Goal: Information Seeking & Learning: Learn about a topic

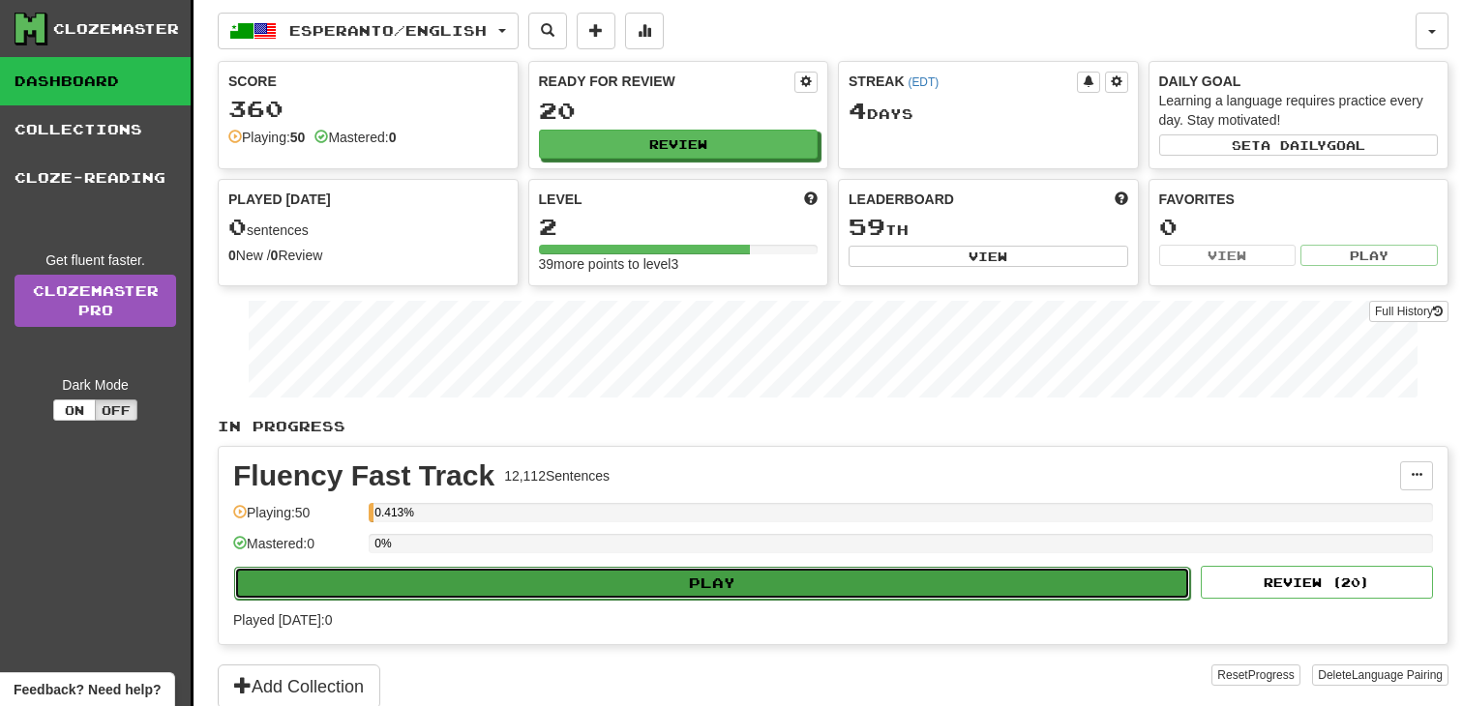
click at [802, 591] on button "Play" at bounding box center [712, 583] width 956 height 33
select select "**"
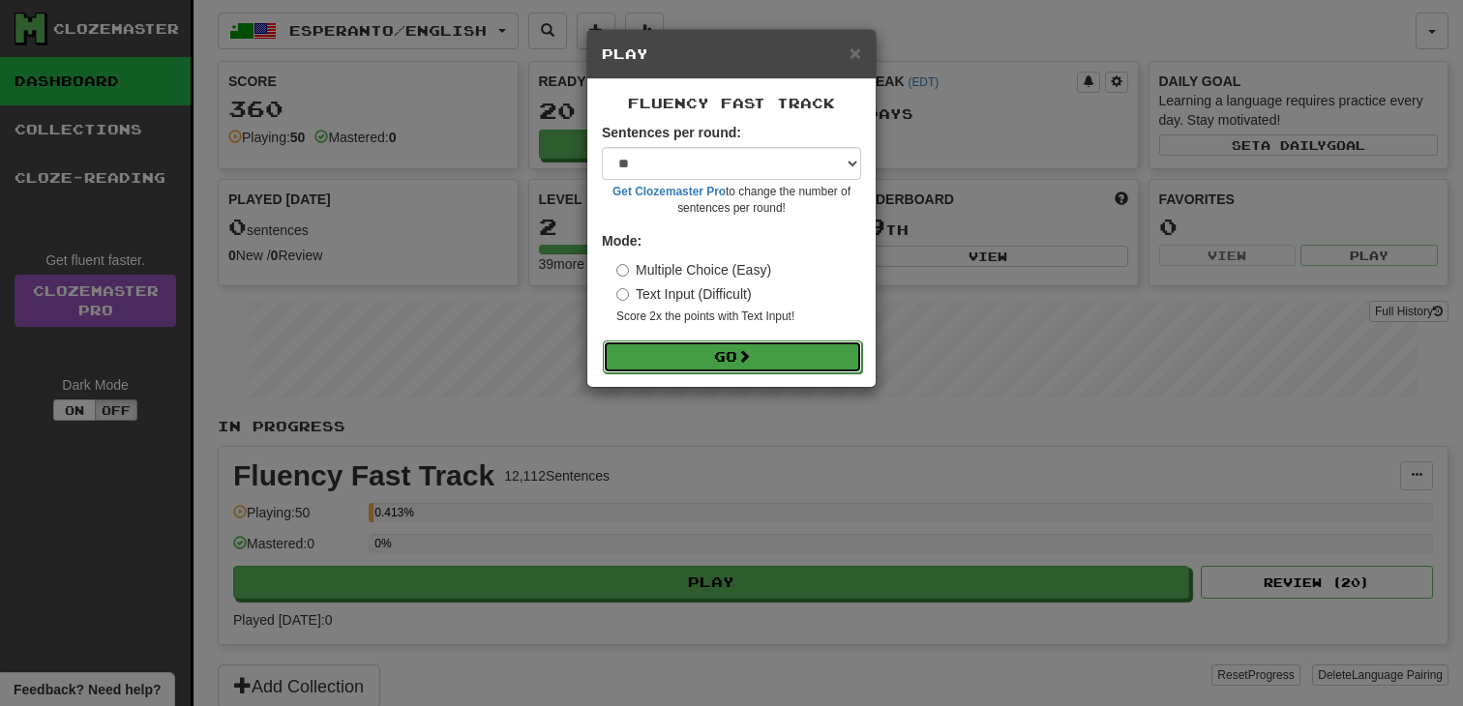
click at [758, 365] on button "Go" at bounding box center [732, 357] width 259 height 33
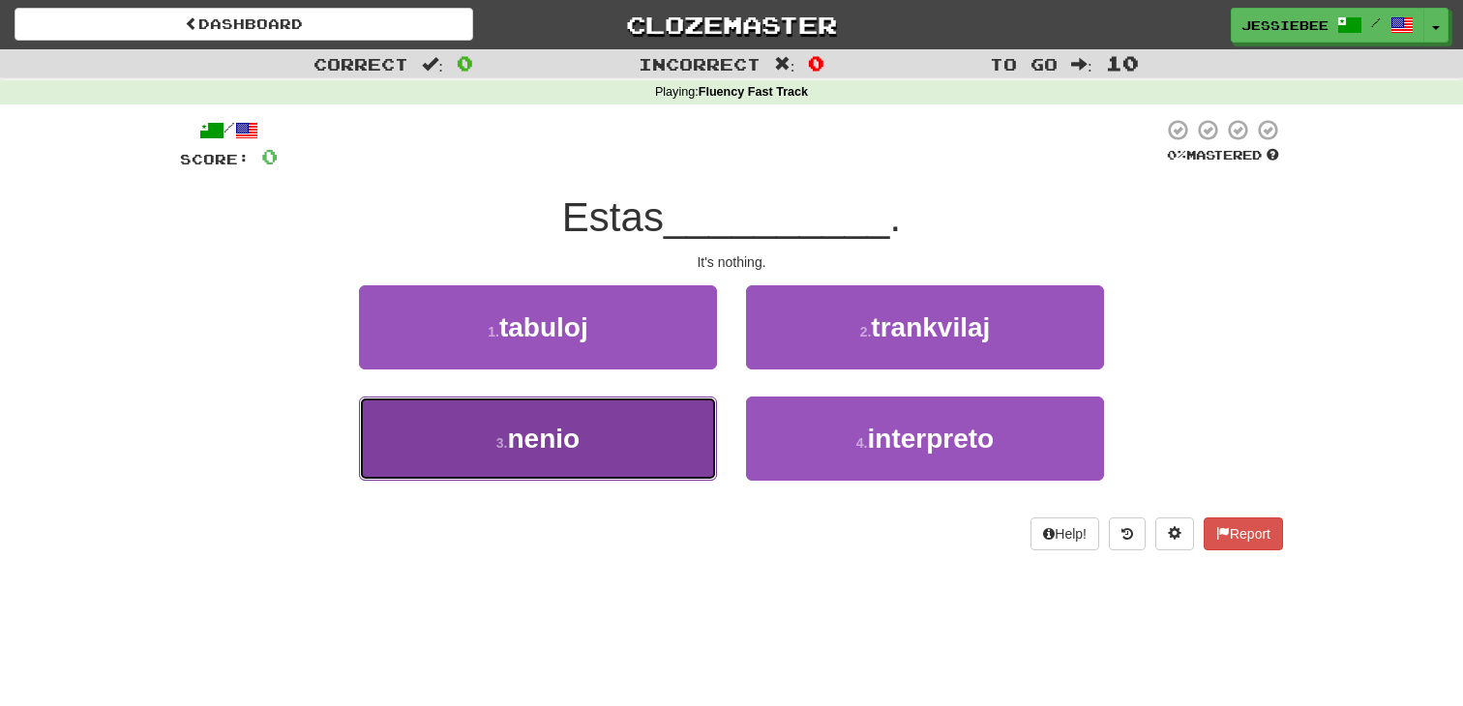
click at [539, 467] on button "3 . nenio" at bounding box center [538, 439] width 358 height 84
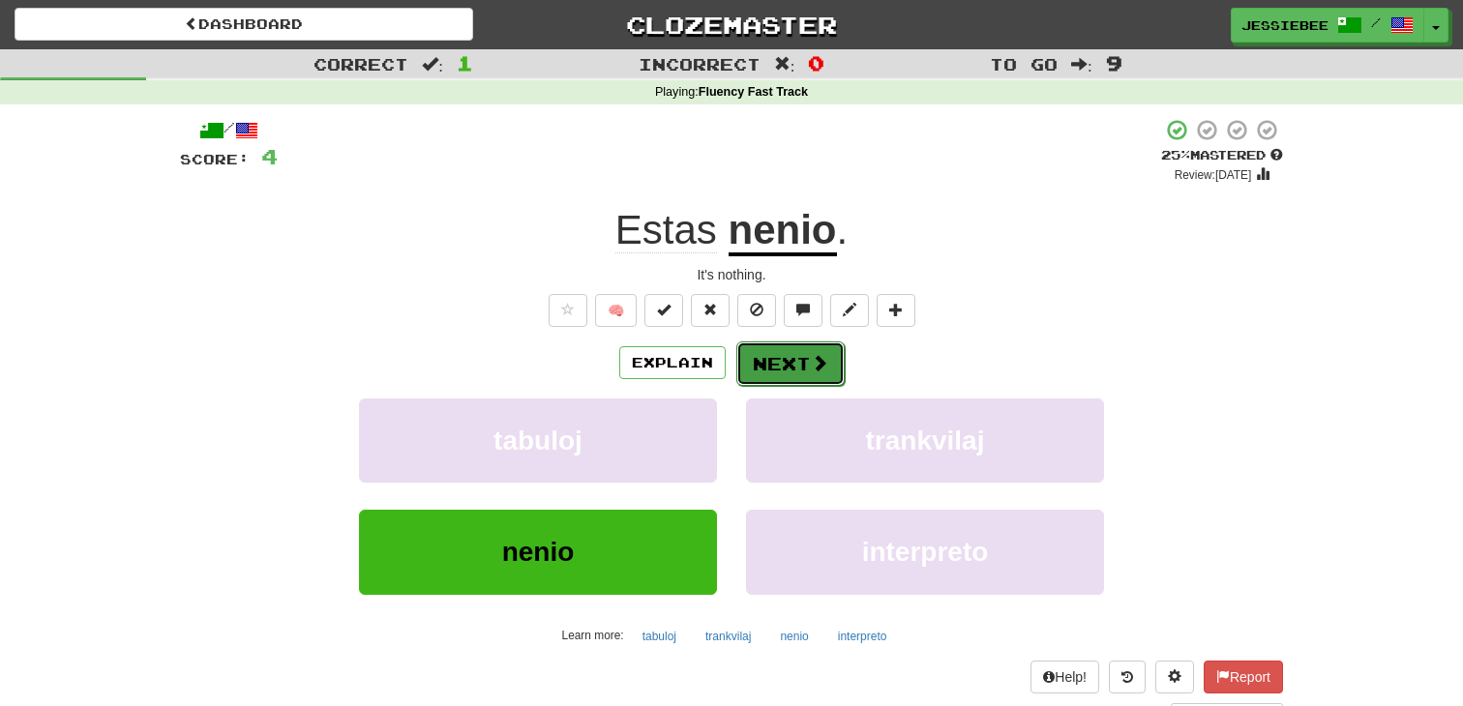
click at [780, 362] on button "Next" at bounding box center [790, 363] width 108 height 44
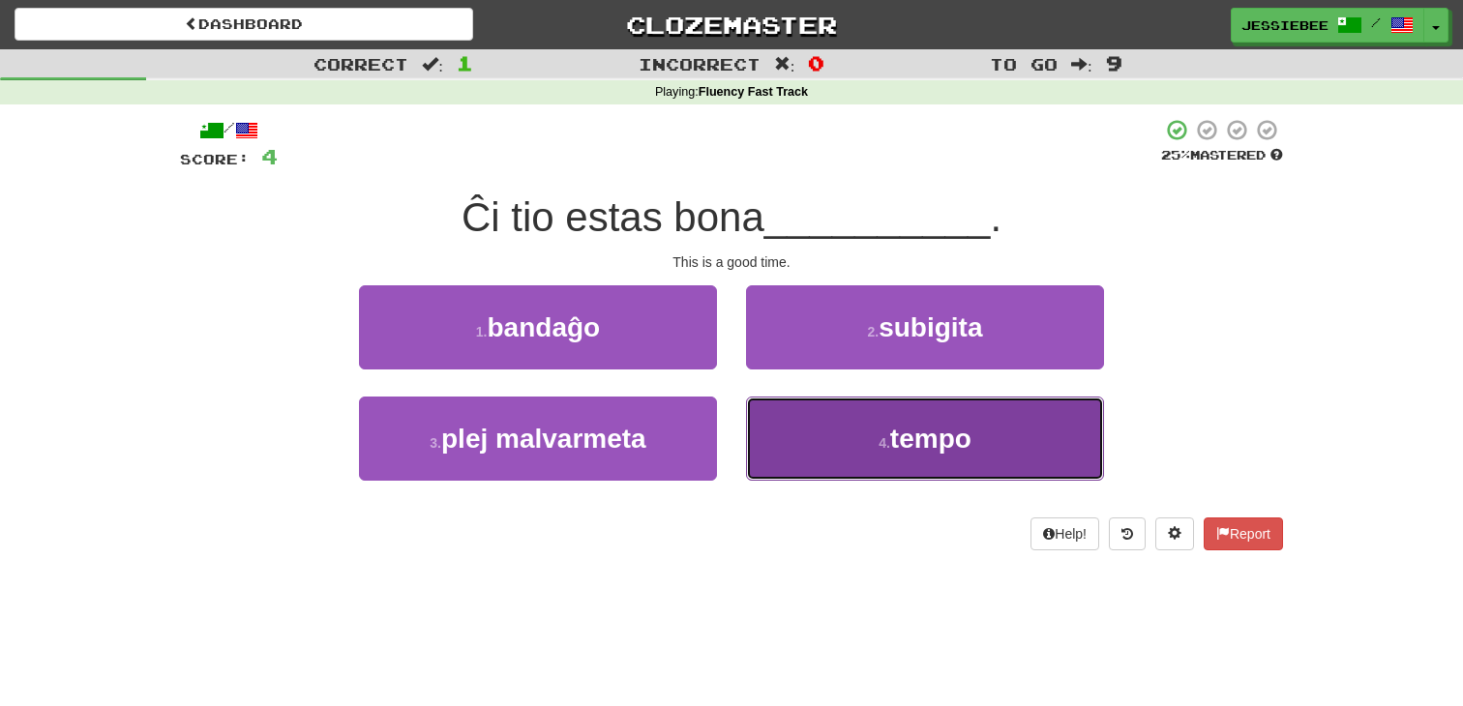
click at [918, 444] on span "tempo" at bounding box center [930, 439] width 81 height 30
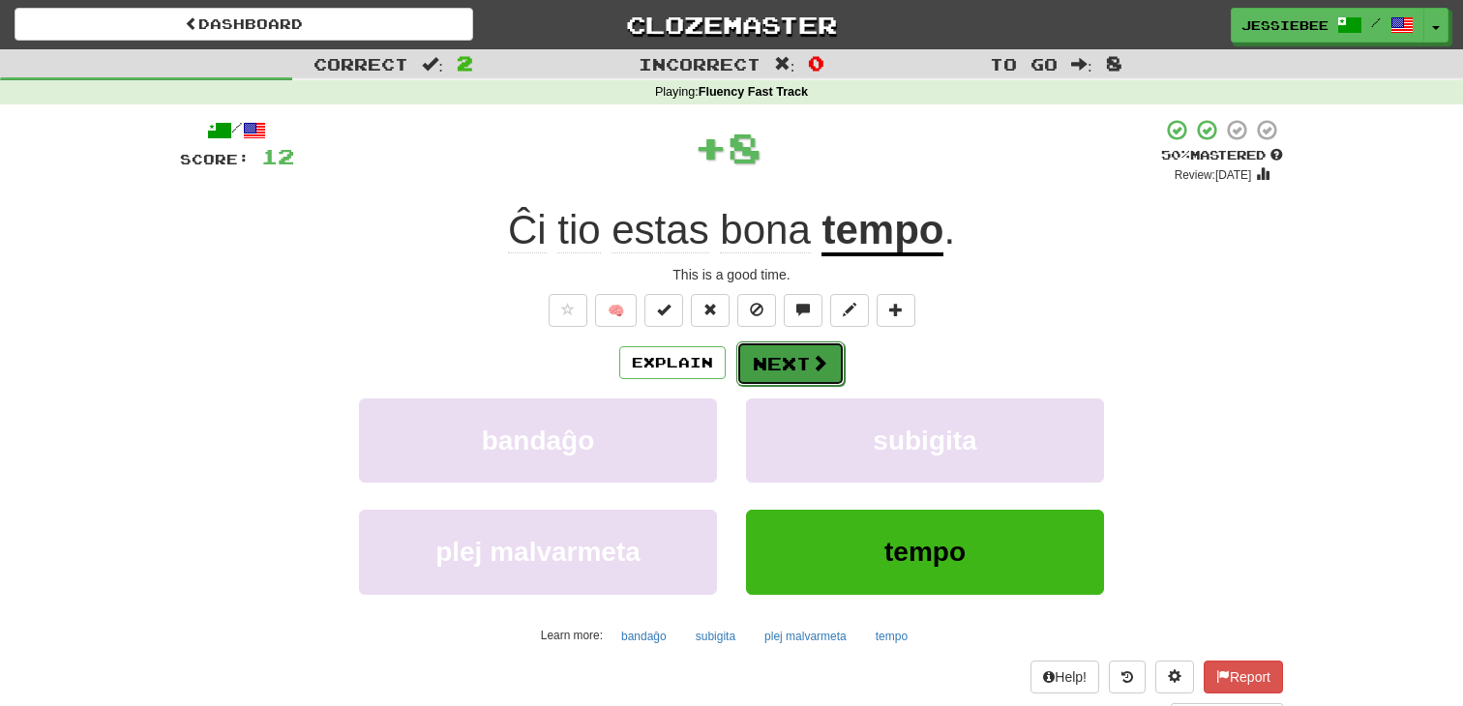
click at [772, 369] on button "Next" at bounding box center [790, 363] width 108 height 44
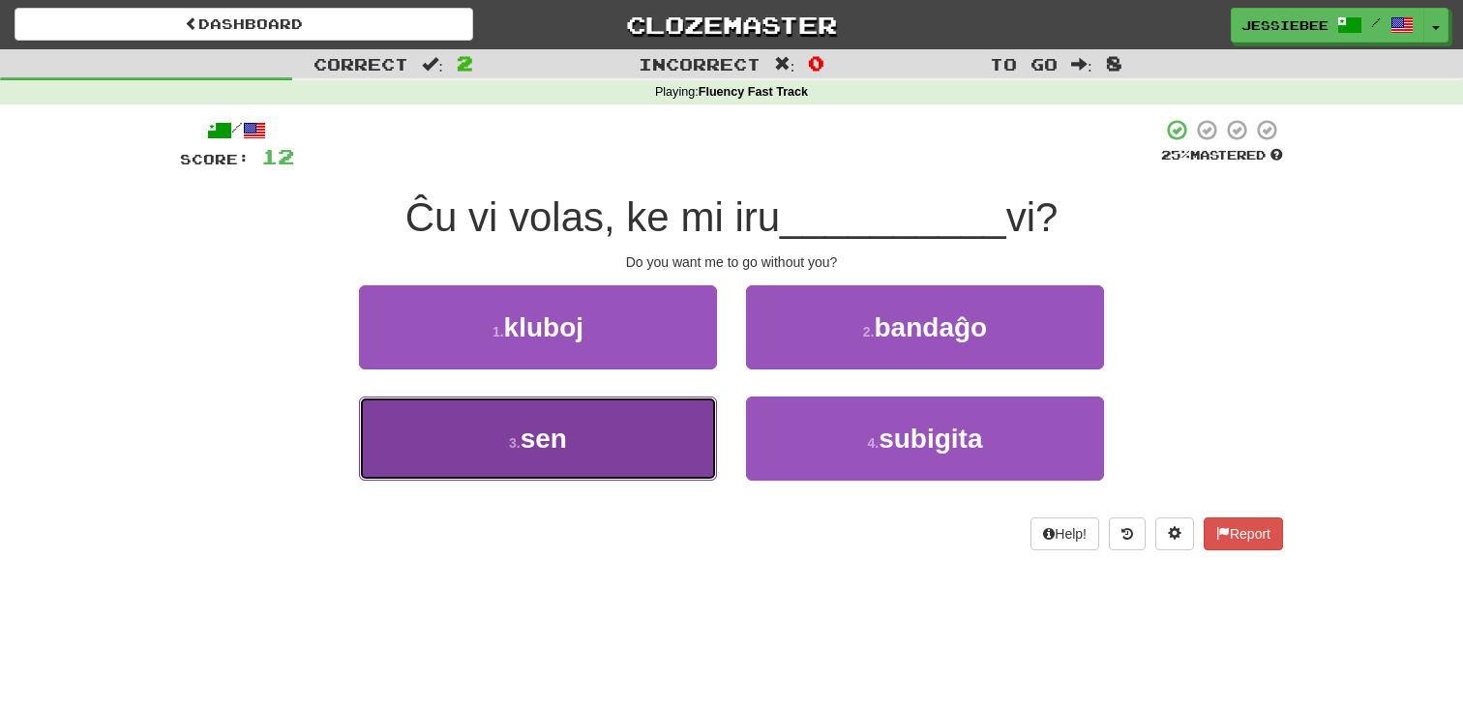
click at [515, 449] on small "3 ." at bounding box center [515, 442] width 12 height 15
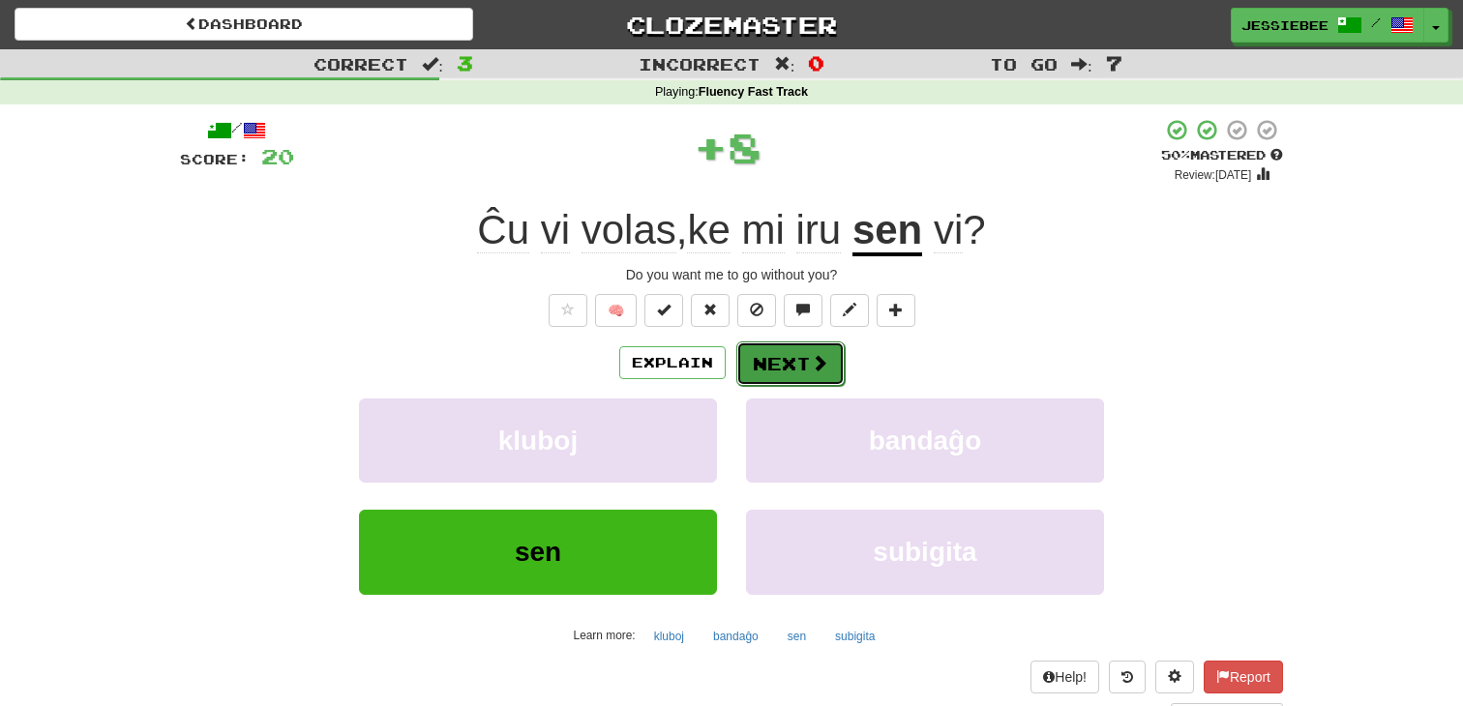
click at [804, 364] on button "Next" at bounding box center [790, 363] width 108 height 44
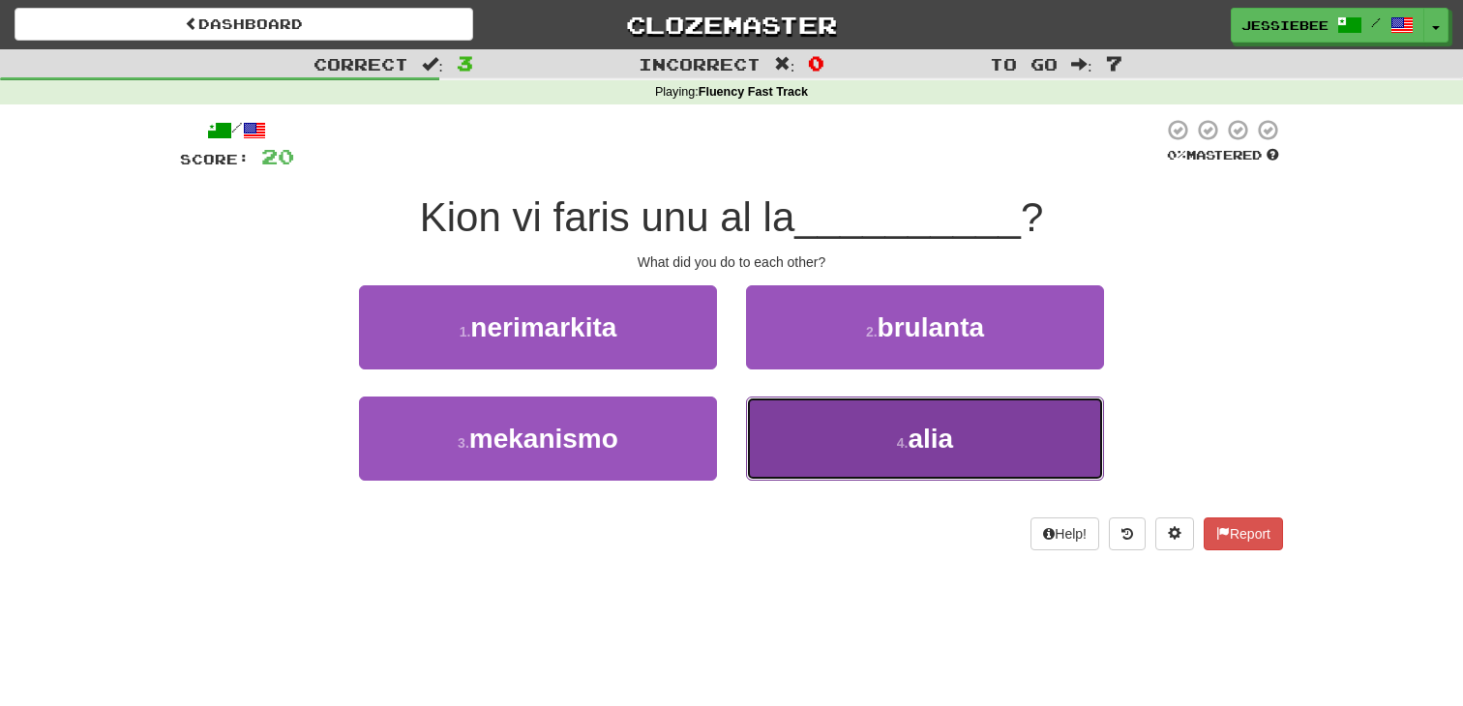
click at [877, 434] on button "4 . alia" at bounding box center [925, 439] width 358 height 84
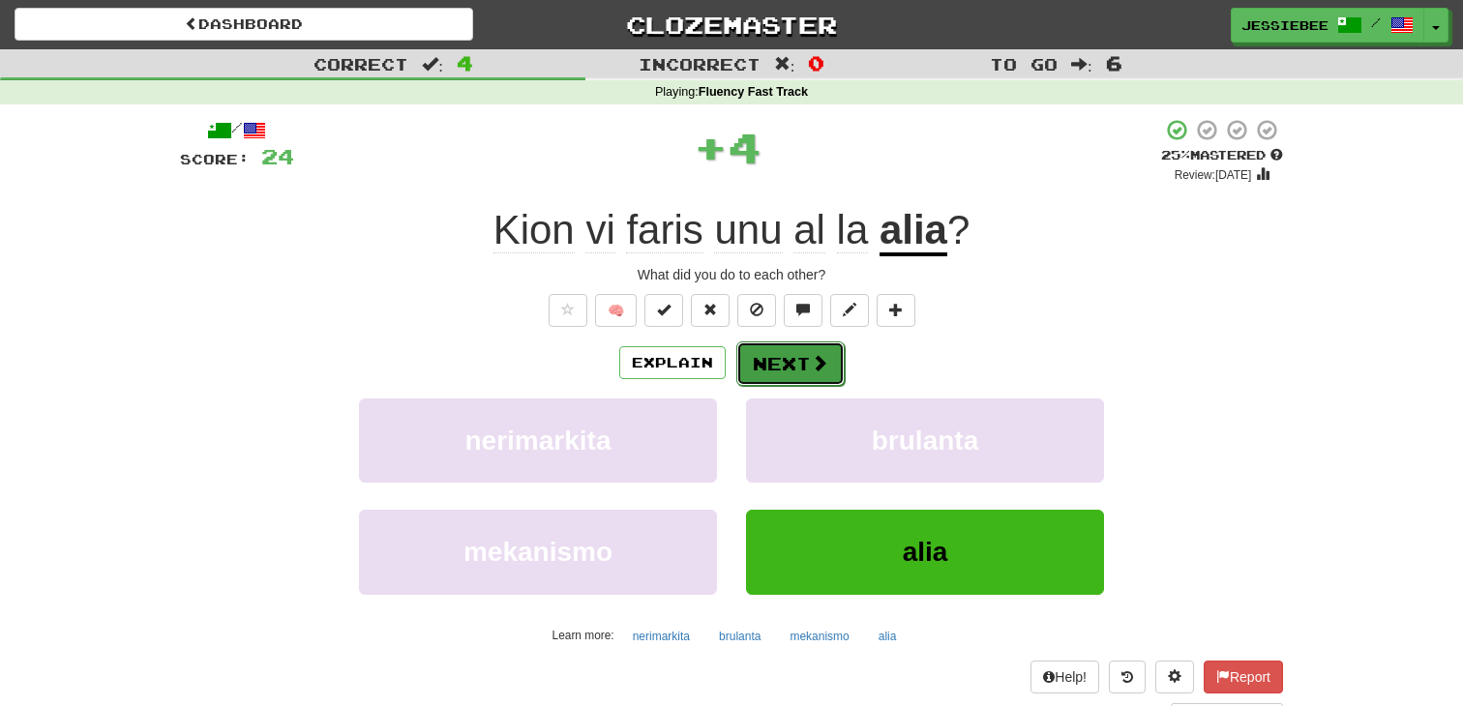
click at [798, 362] on button "Next" at bounding box center [790, 363] width 108 height 44
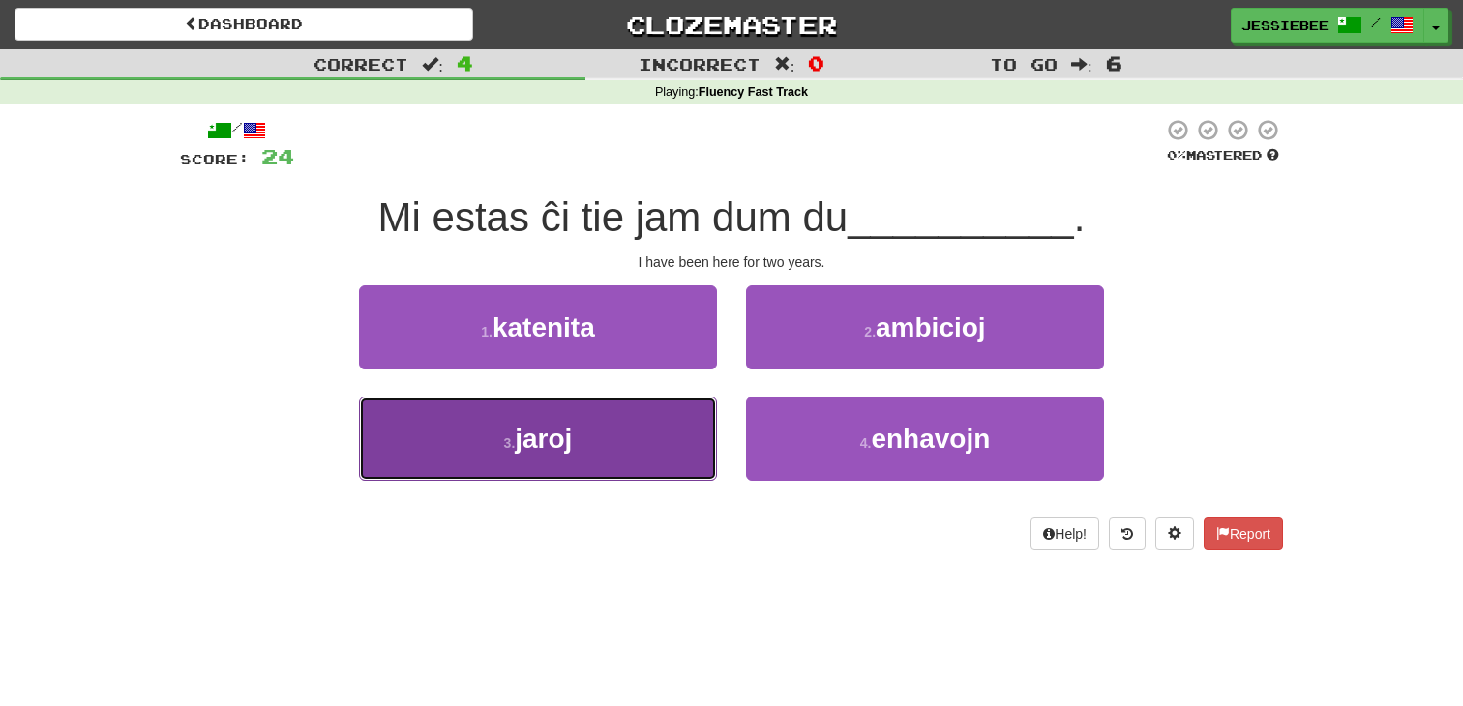
click at [558, 446] on span "jaroj" at bounding box center [543, 439] width 57 height 30
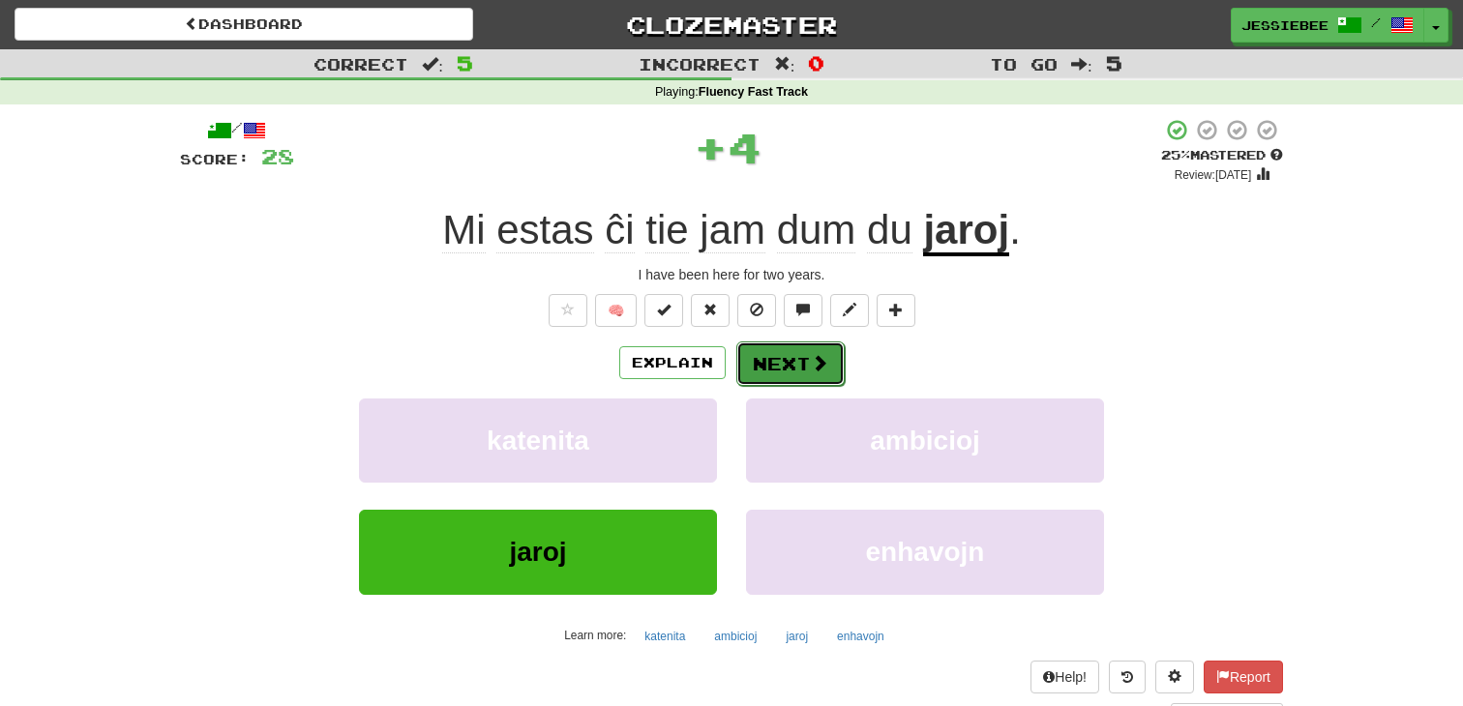
click at [811, 369] on span at bounding box center [819, 362] width 17 height 17
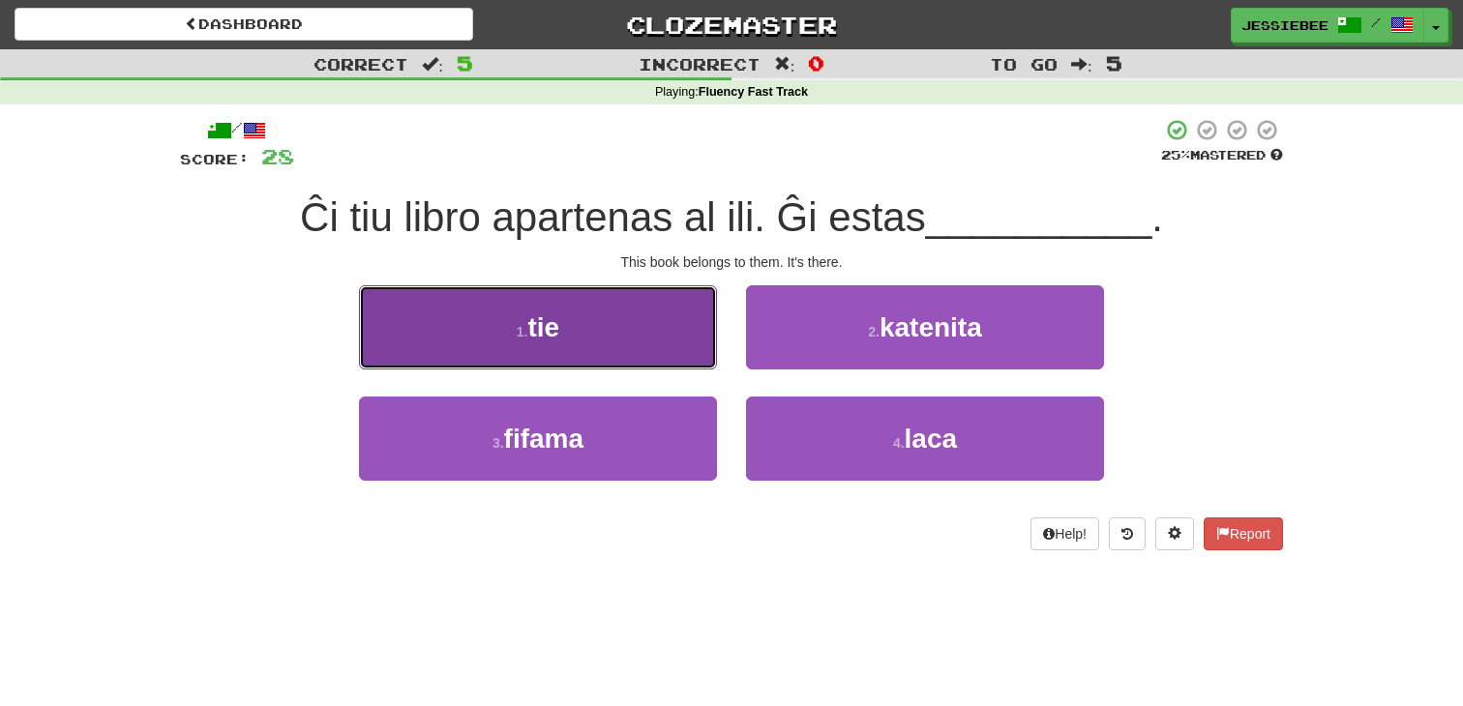
click at [499, 355] on button "1 . tie" at bounding box center [538, 327] width 358 height 84
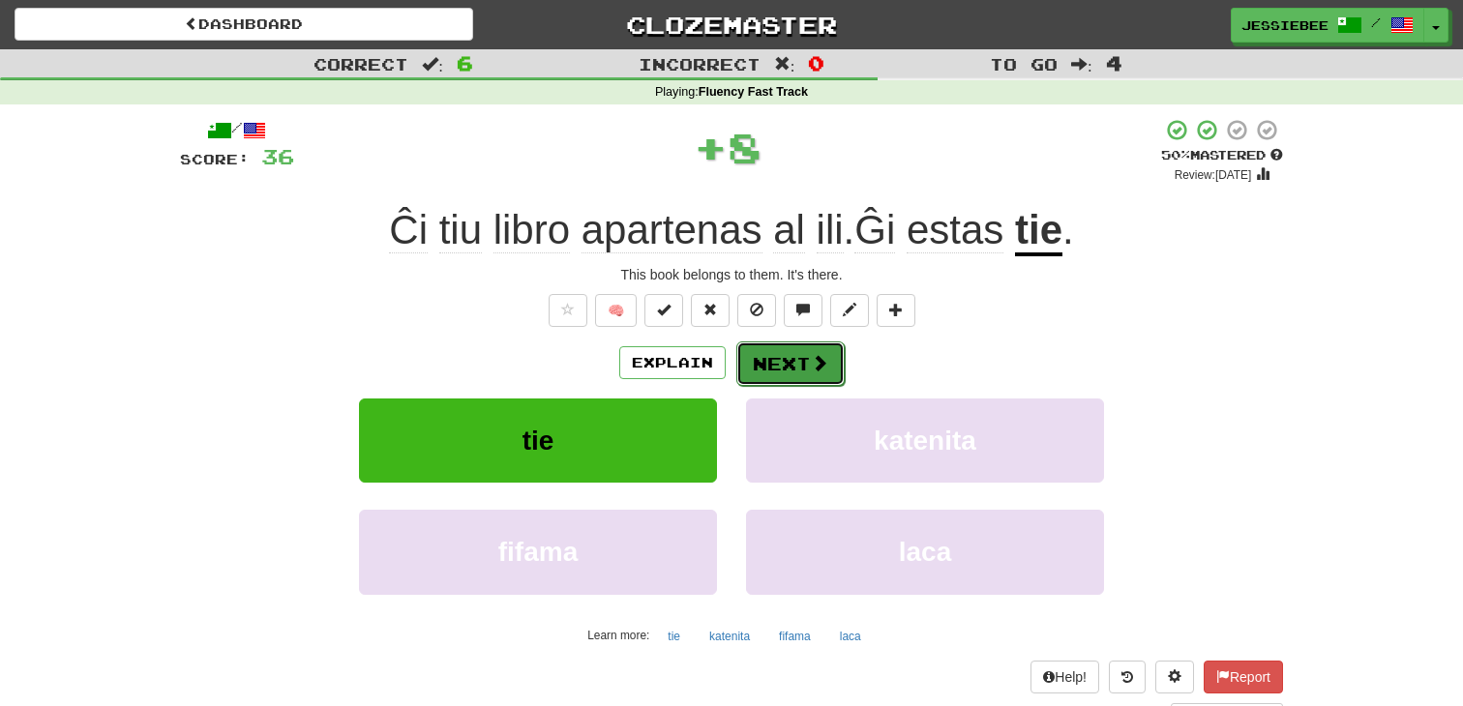
click at [796, 369] on button "Next" at bounding box center [790, 363] width 108 height 44
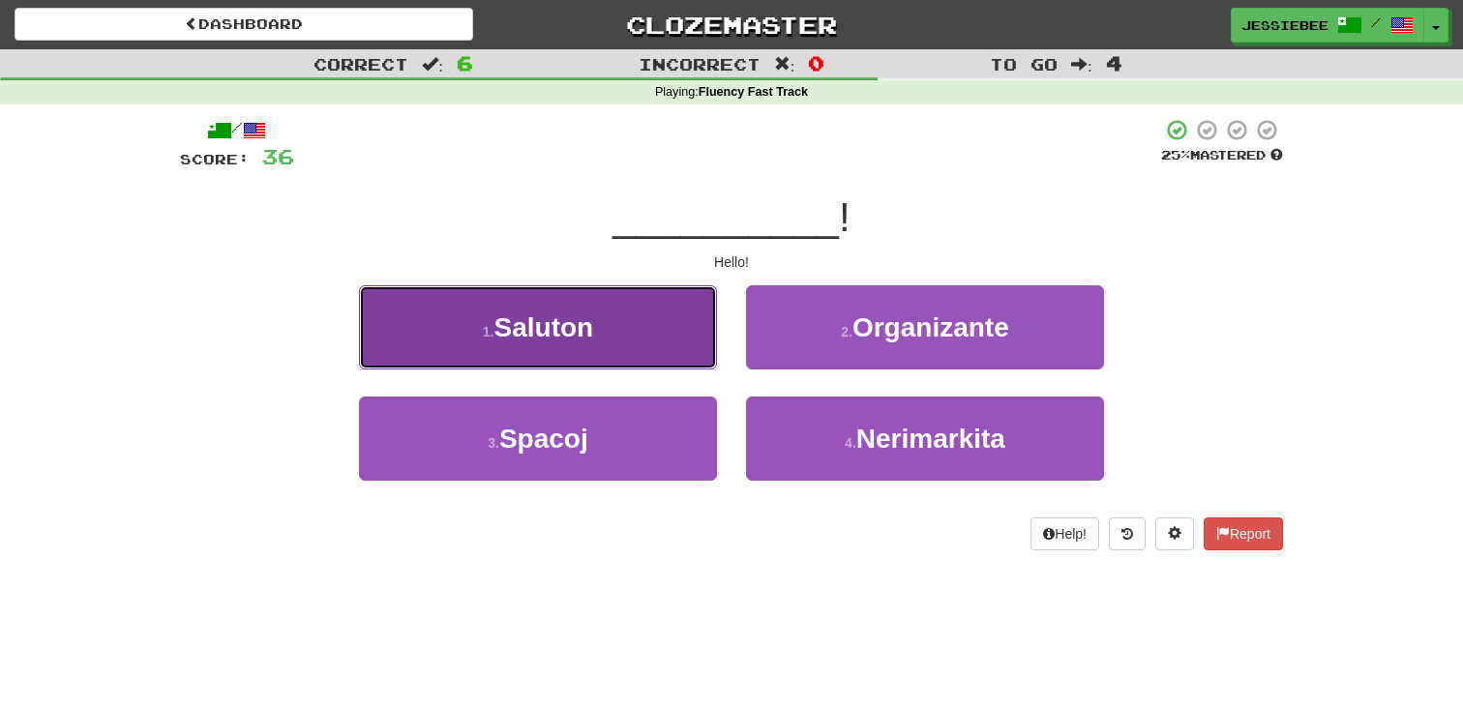
click at [495, 343] on button "1 . Saluton" at bounding box center [538, 327] width 358 height 84
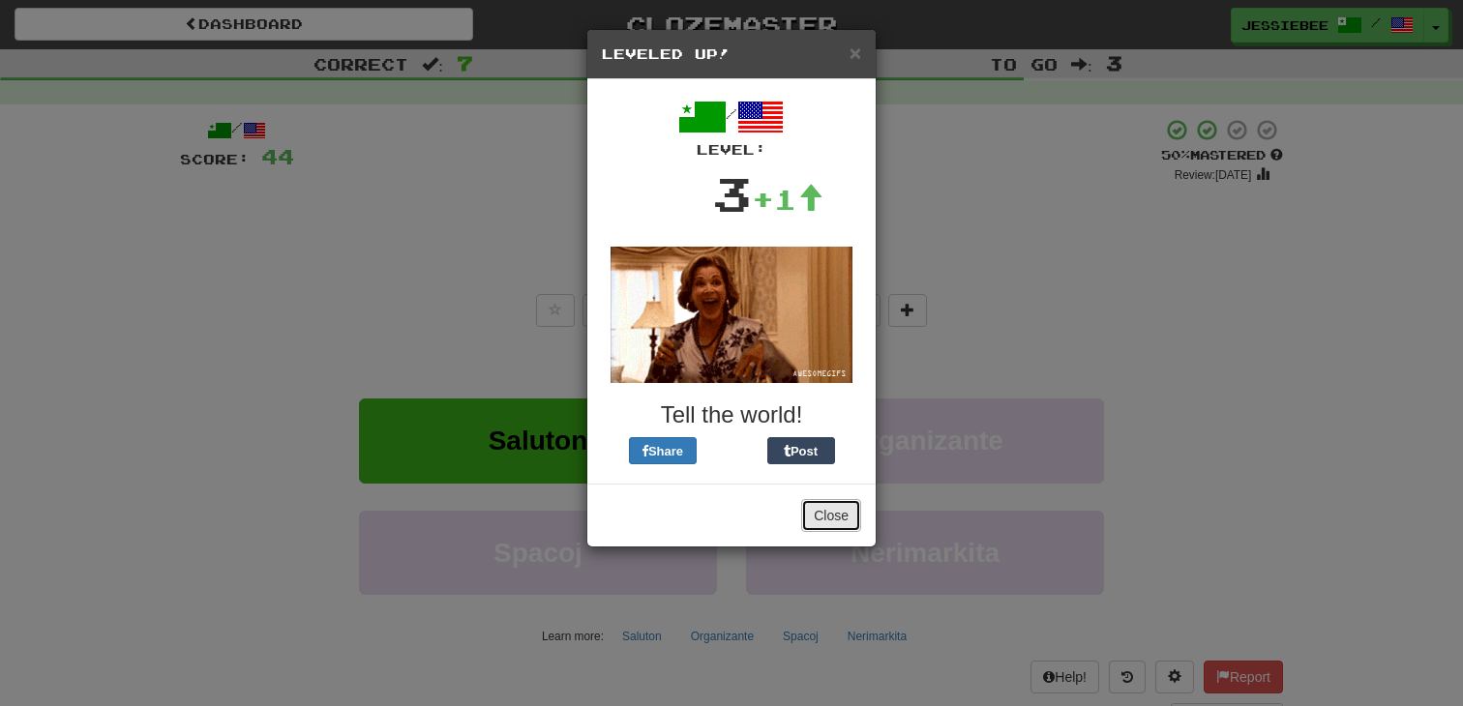
click at [825, 516] on button "Close" at bounding box center [831, 515] width 60 height 33
